Goal: Task Accomplishment & Management: Use online tool/utility

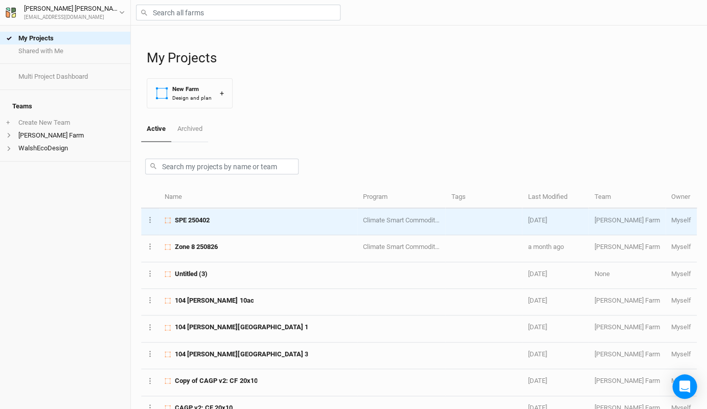
click at [210, 221] on span "SPE 250402" at bounding box center [192, 220] width 35 height 9
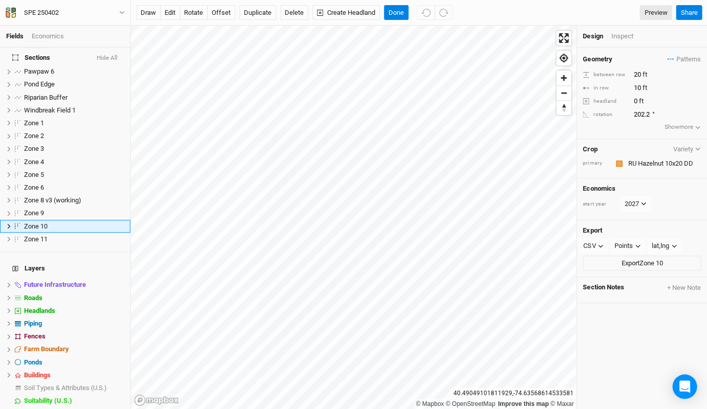
scroll to position [112, 0]
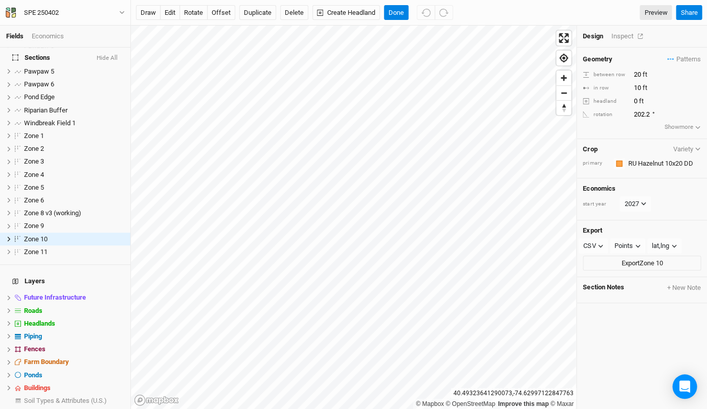
click at [623, 35] on div "Inspect" at bounding box center [629, 36] width 36 height 9
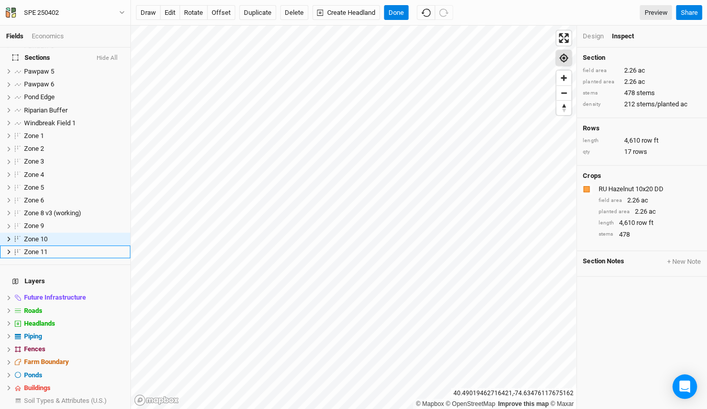
scroll to position [125, 0]
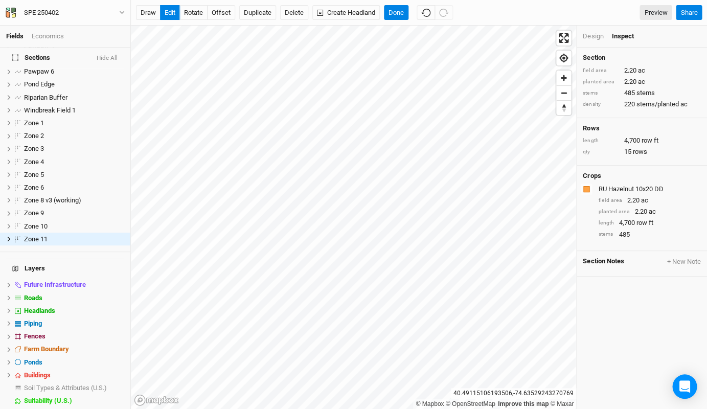
click at [94, 65] on h4 "Sections Hide All" at bounding box center [65, 58] width 118 height 20
click at [392, 15] on button "Done" at bounding box center [396, 12] width 25 height 15
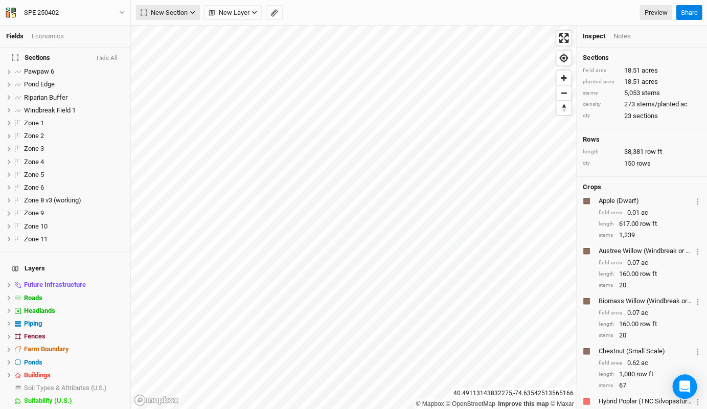
click at [173, 14] on span "New Section" at bounding box center [164, 13] width 47 height 10
click at [179, 32] on button "Grid" at bounding box center [176, 34] width 81 height 16
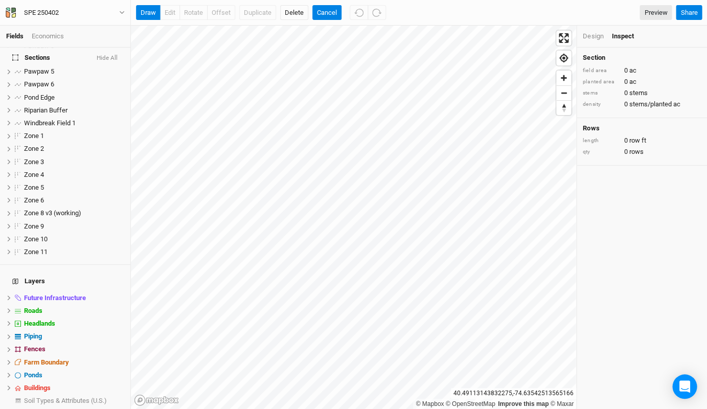
scroll to position [0, 0]
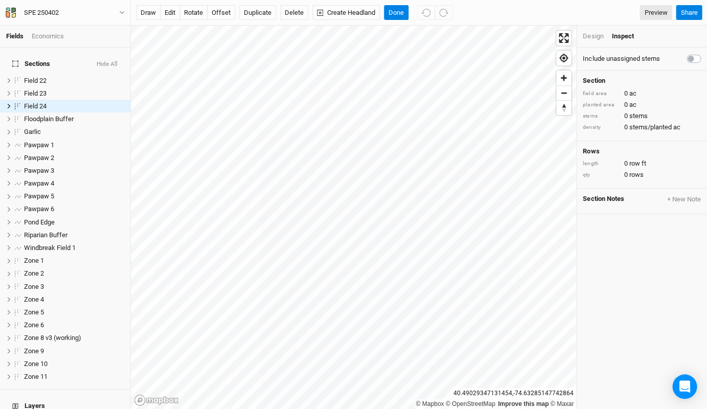
click at [591, 33] on div "Design" at bounding box center [593, 36] width 20 height 9
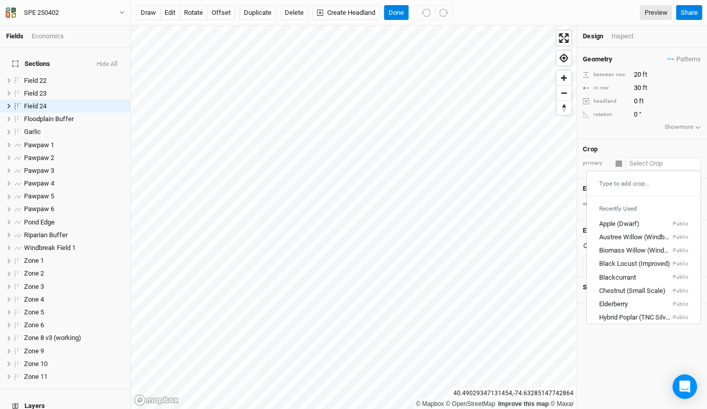
click at [656, 157] on input "text" at bounding box center [663, 163] width 75 height 12
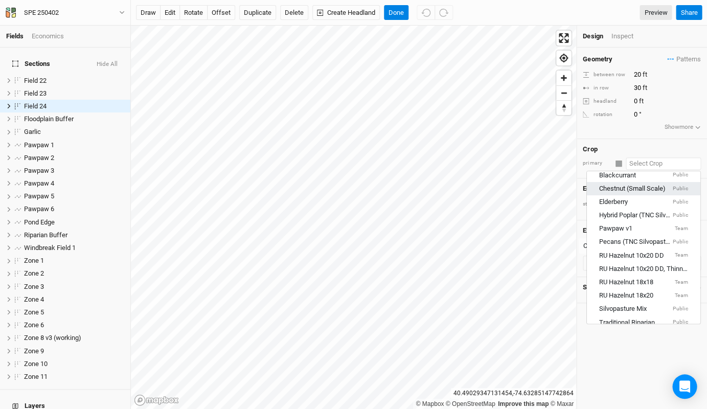
scroll to position [107, 0]
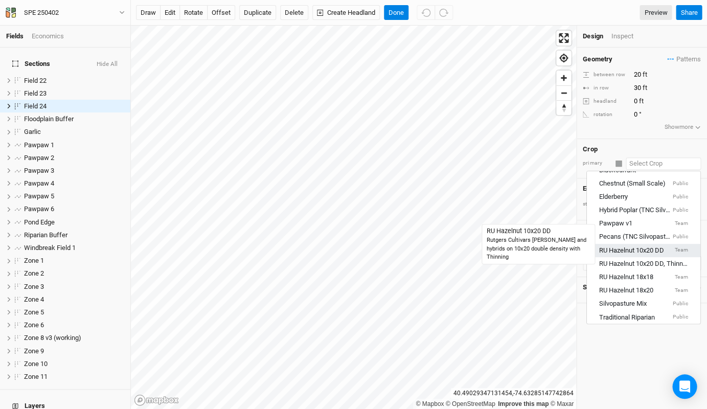
click at [636, 245] on div "RU Hazelnut 10x20 DD" at bounding box center [631, 249] width 65 height 9
type input "10"
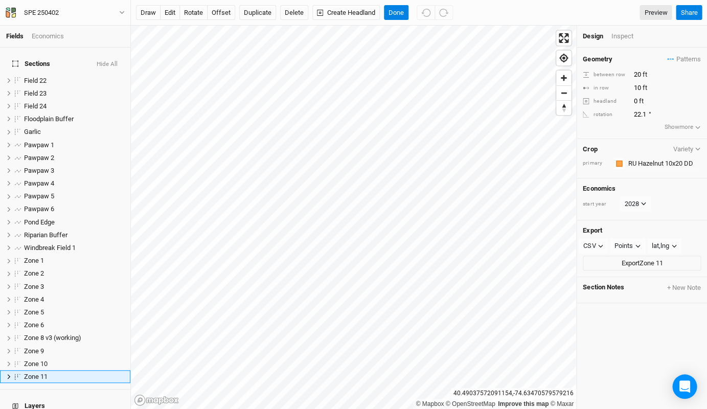
scroll to position [137, 0]
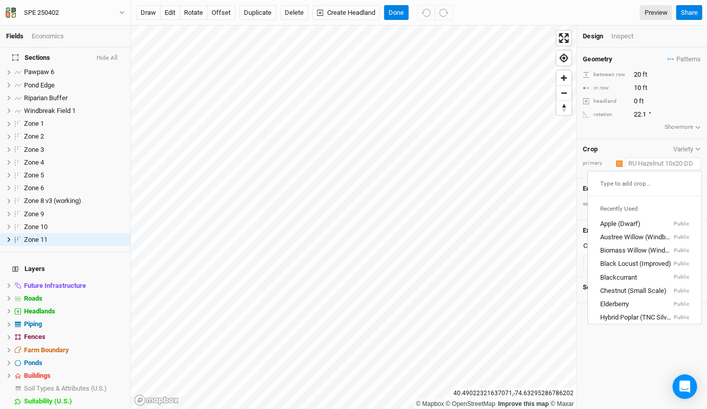
click at [660, 161] on input "text" at bounding box center [663, 163] width 76 height 12
click at [689, 157] on input "text" at bounding box center [663, 163] width 76 height 12
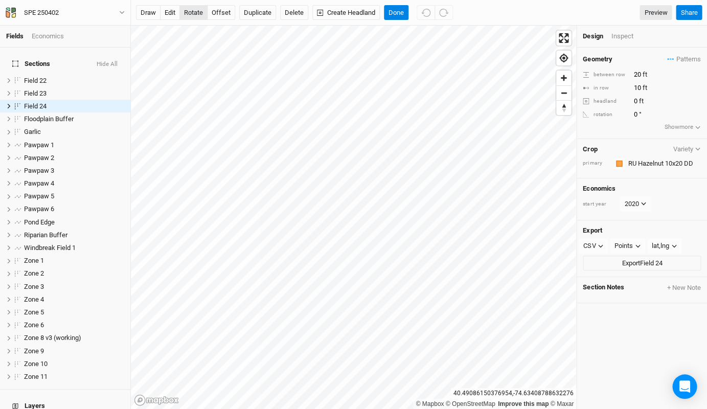
click at [194, 9] on button "rotate" at bounding box center [193, 12] width 28 height 15
type input "20.8"
click at [624, 37] on div "Inspect" at bounding box center [629, 36] width 36 height 9
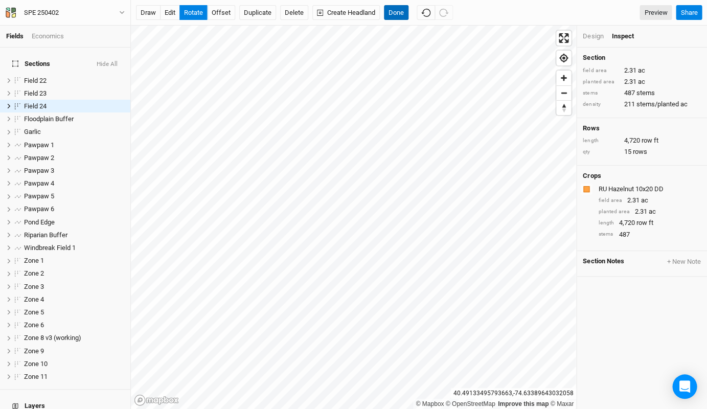
click at [395, 14] on button "Done" at bounding box center [396, 12] width 25 height 15
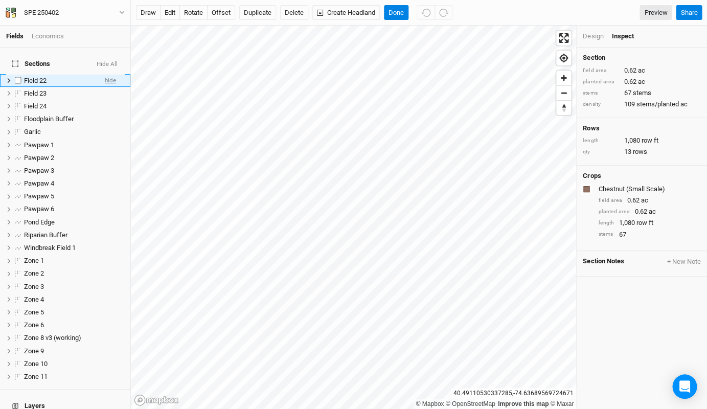
click at [110, 74] on span "hide" at bounding box center [110, 80] width 11 height 13
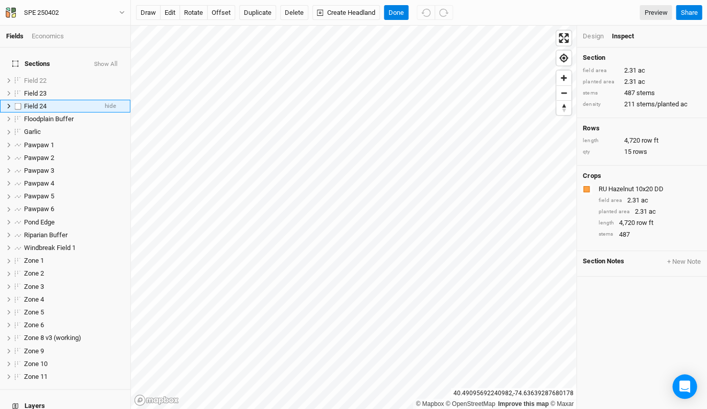
click at [43, 102] on span "Field 24" at bounding box center [35, 106] width 22 height 8
type input "Zone 12"
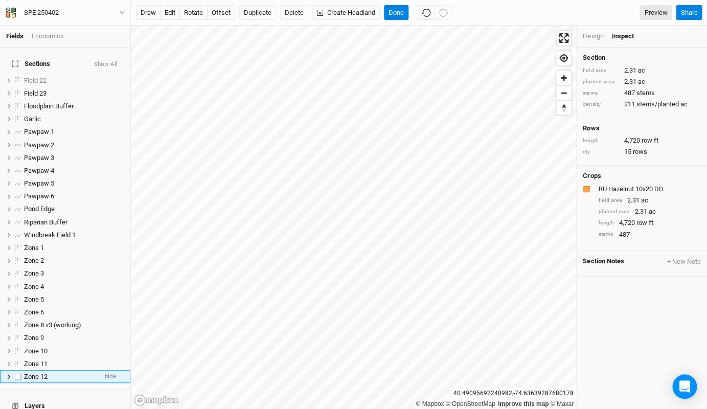
click at [19, 370] on label at bounding box center [18, 376] width 13 height 13
click at [19, 373] on input "checkbox" at bounding box center [18, 376] width 7 height 7
checkbox input "true"
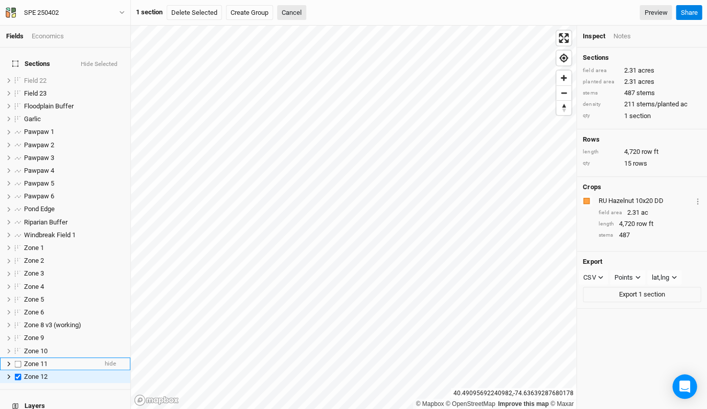
click at [20, 357] on label at bounding box center [18, 363] width 13 height 13
click at [20, 360] on input "checkbox" at bounding box center [18, 363] width 7 height 7
checkbox input "true"
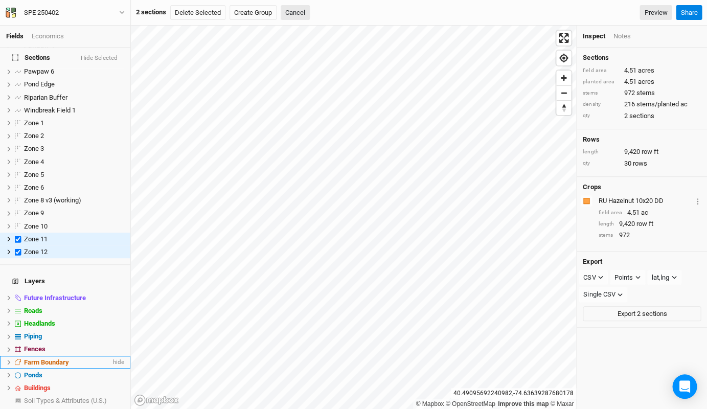
click at [20, 359] on icon at bounding box center [18, 362] width 6 height 6
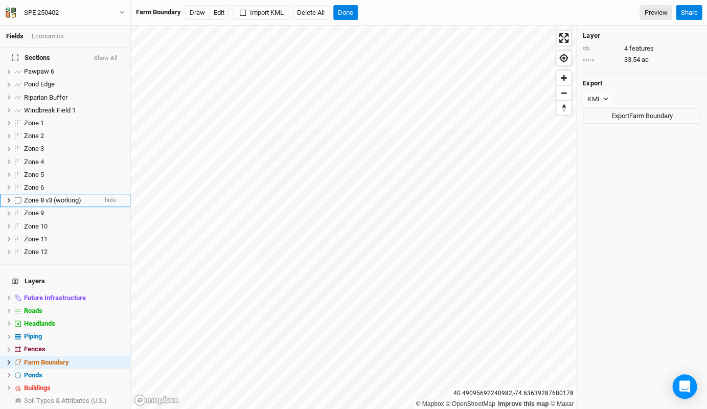
click at [73, 196] on span "Zone 8 v3 (working)" at bounding box center [52, 200] width 57 height 8
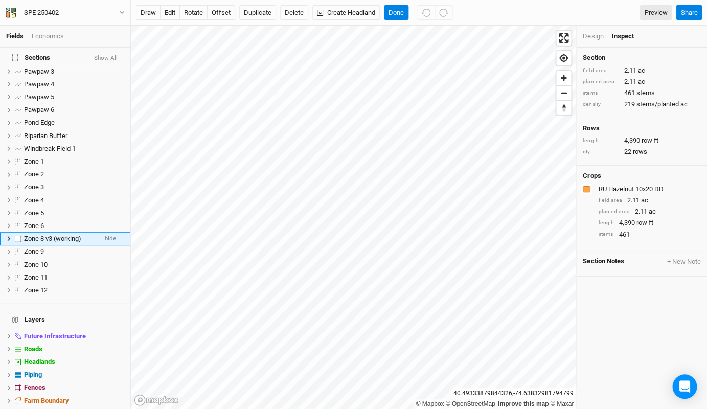
click at [55, 235] on span "Zone 8 v3 (working)" at bounding box center [52, 239] width 57 height 8
click at [88, 234] on input "Zone 8 v3 (working)" at bounding box center [57, 238] width 69 height 9
drag, startPoint x: 88, startPoint y: 227, endPoint x: 50, endPoint y: 227, distance: 38.9
click at [50, 234] on input "Zone 8 v3 (working)" at bounding box center [57, 238] width 69 height 9
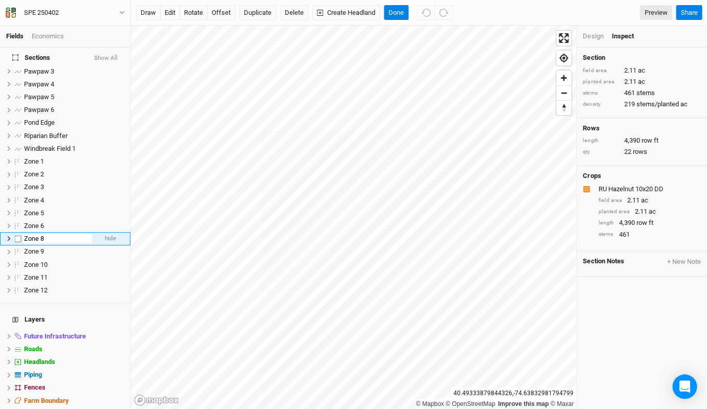
type input "Zone 8"
click at [16, 232] on label at bounding box center [18, 238] width 13 height 13
click at [16, 235] on input "checkbox" at bounding box center [18, 238] width 7 height 7
checkbox input "true"
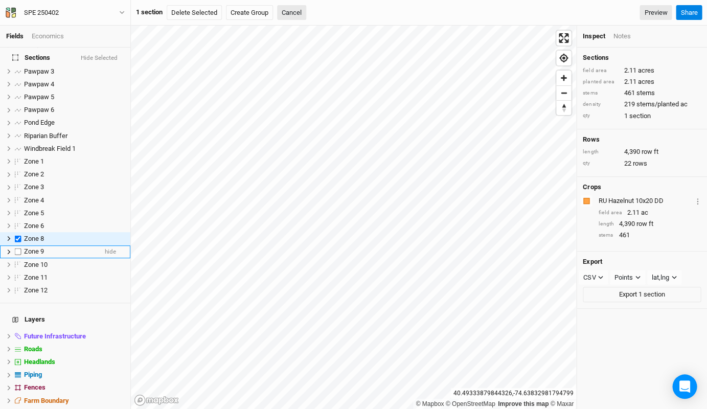
click at [16, 245] on label at bounding box center [18, 251] width 13 height 13
click at [16, 248] on input "checkbox" at bounding box center [18, 251] width 7 height 7
checkbox input "true"
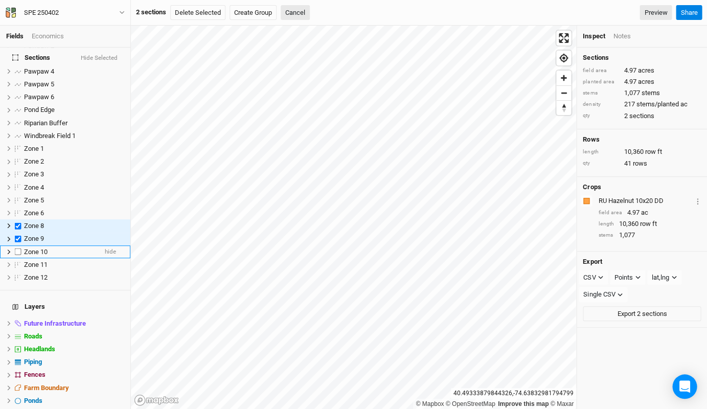
click at [17, 245] on label at bounding box center [18, 251] width 13 height 13
click at [17, 248] on input "checkbox" at bounding box center [18, 251] width 7 height 7
checkbox input "true"
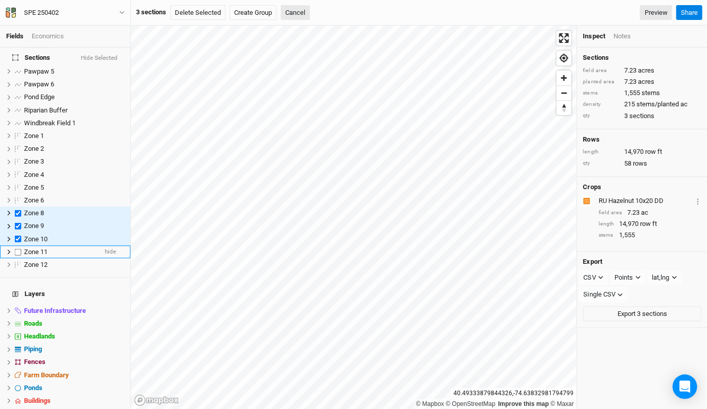
click at [17, 245] on label at bounding box center [18, 251] width 13 height 13
click at [17, 248] on input "checkbox" at bounding box center [18, 251] width 7 height 7
checkbox input "true"
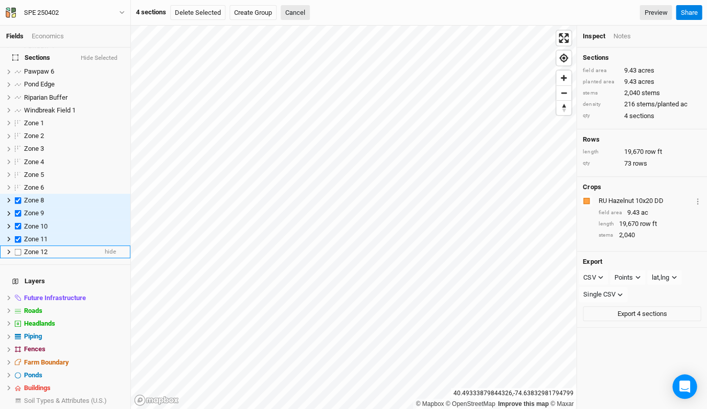
drag, startPoint x: 16, startPoint y: 246, endPoint x: 15, endPoint y: 241, distance: 5.2
click at [15, 245] on label at bounding box center [18, 251] width 13 height 13
click at [15, 248] on input "checkbox" at bounding box center [18, 251] width 7 height 7
checkbox input "true"
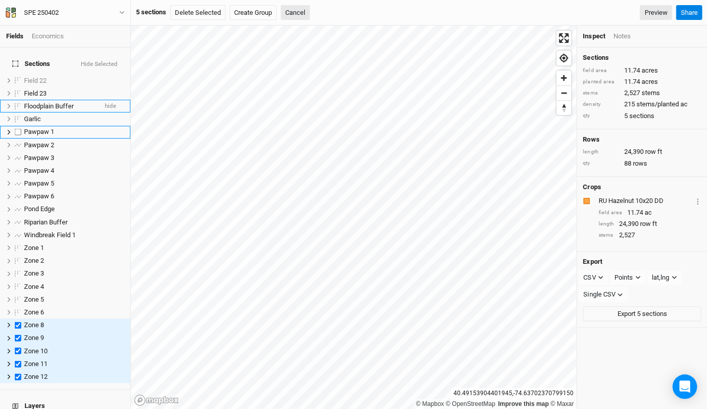
scroll to position [0, 0]
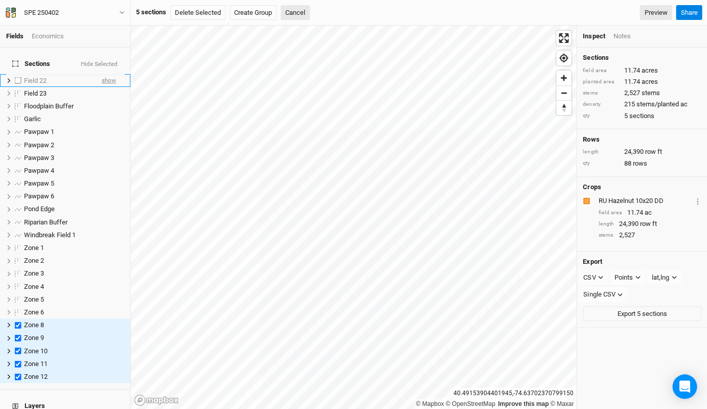
click at [116, 74] on span "show" at bounding box center [109, 80] width 14 height 13
click at [20, 75] on label at bounding box center [18, 80] width 13 height 13
click at [20, 77] on input "checkbox" at bounding box center [18, 80] width 7 height 7
checkbox input "true"
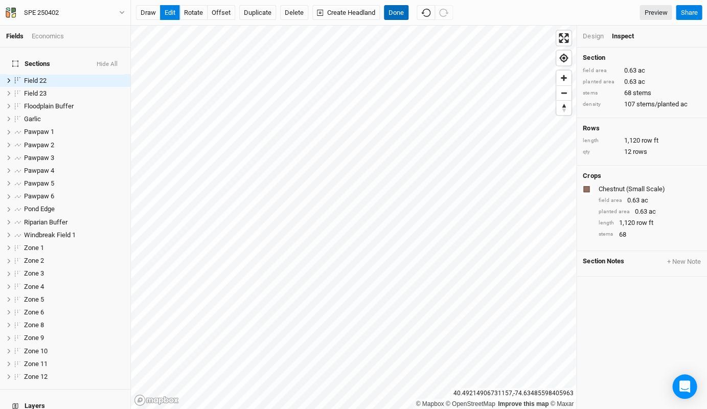
click at [399, 16] on button "Done" at bounding box center [396, 12] width 25 height 15
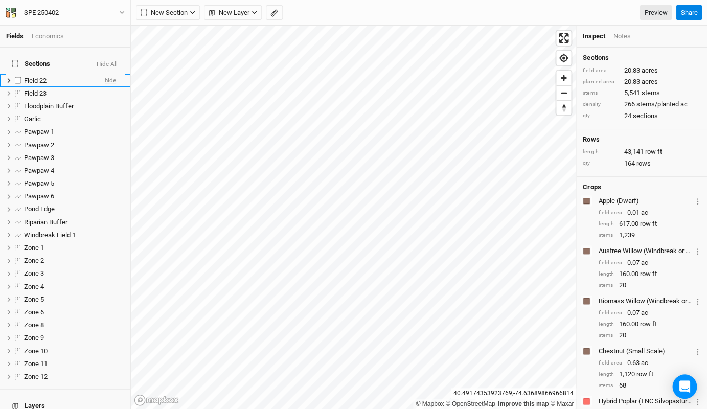
click at [106, 74] on span "hide" at bounding box center [110, 80] width 11 height 13
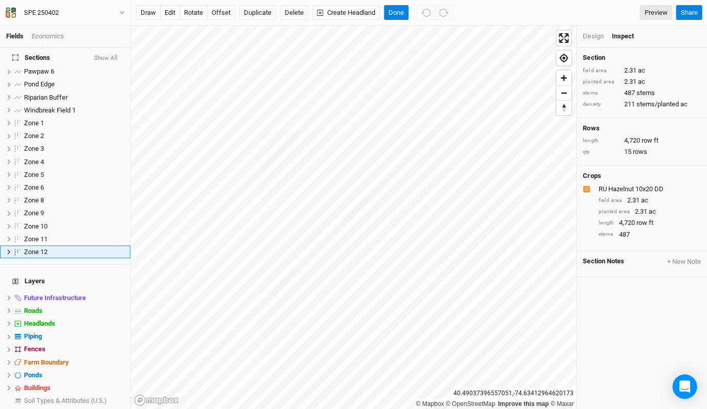
scroll to position [137, 0]
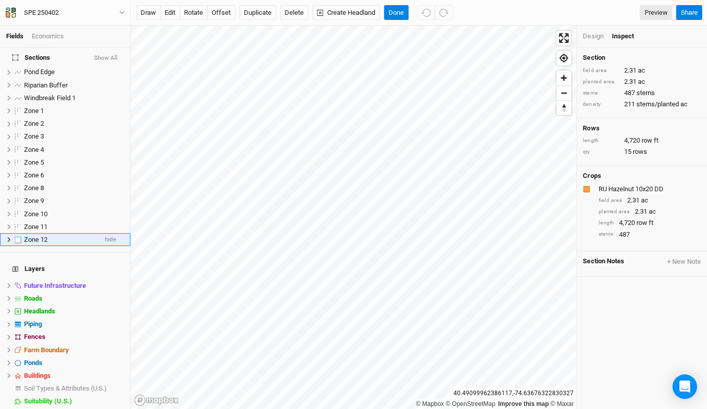
click at [18, 233] on label at bounding box center [18, 239] width 13 height 13
click at [18, 236] on input "checkbox" at bounding box center [18, 239] width 7 height 7
checkbox input "true"
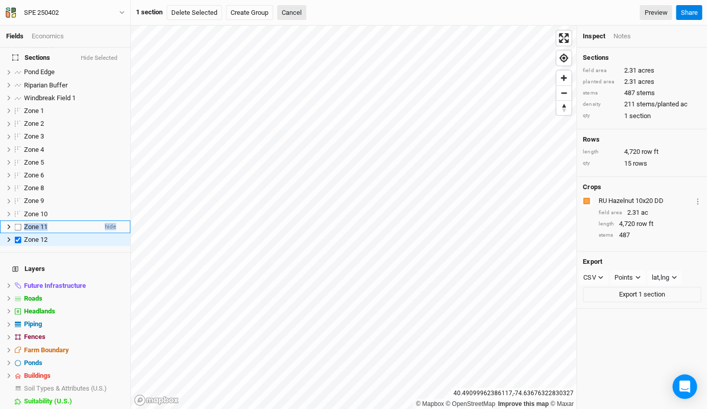
click at [17, 220] on label at bounding box center [18, 226] width 13 height 13
click at [17, 223] on input "checkbox" at bounding box center [18, 226] width 7 height 7
checkbox input "true"
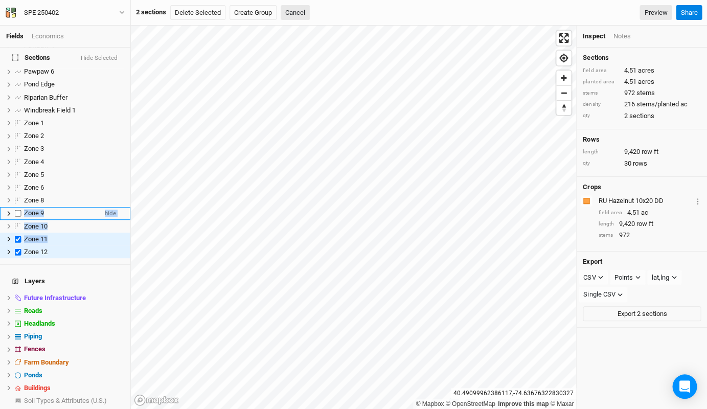
click at [17, 207] on label at bounding box center [18, 213] width 13 height 13
click at [17, 210] on input "checkbox" at bounding box center [18, 213] width 7 height 7
checkbox input "true"
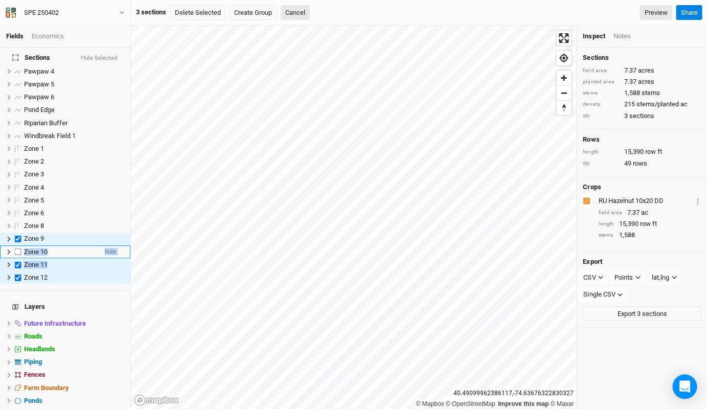
click at [18, 245] on label at bounding box center [18, 251] width 13 height 13
click at [18, 248] on input "checkbox" at bounding box center [18, 251] width 7 height 7
checkbox input "true"
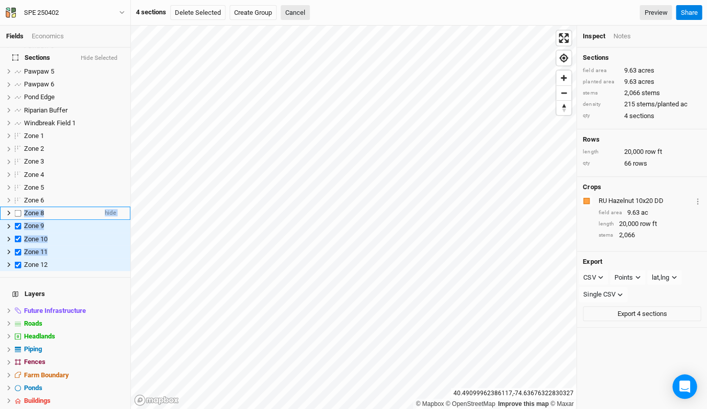
click at [17, 207] on label at bounding box center [18, 213] width 13 height 13
click at [17, 210] on input "checkbox" at bounding box center [18, 213] width 7 height 7
checkbox input "true"
